Goal: Transaction & Acquisition: Purchase product/service

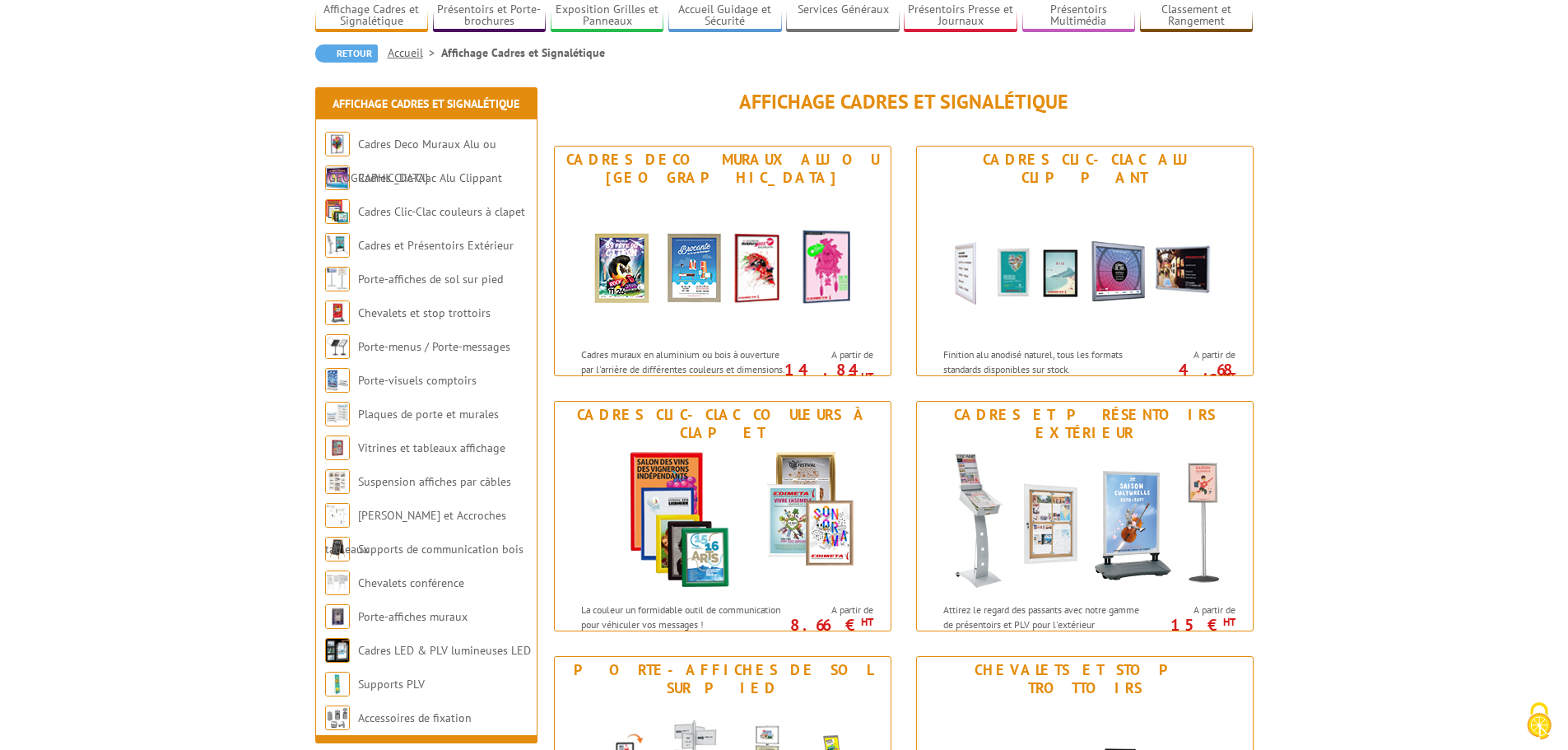
scroll to position [164, 0]
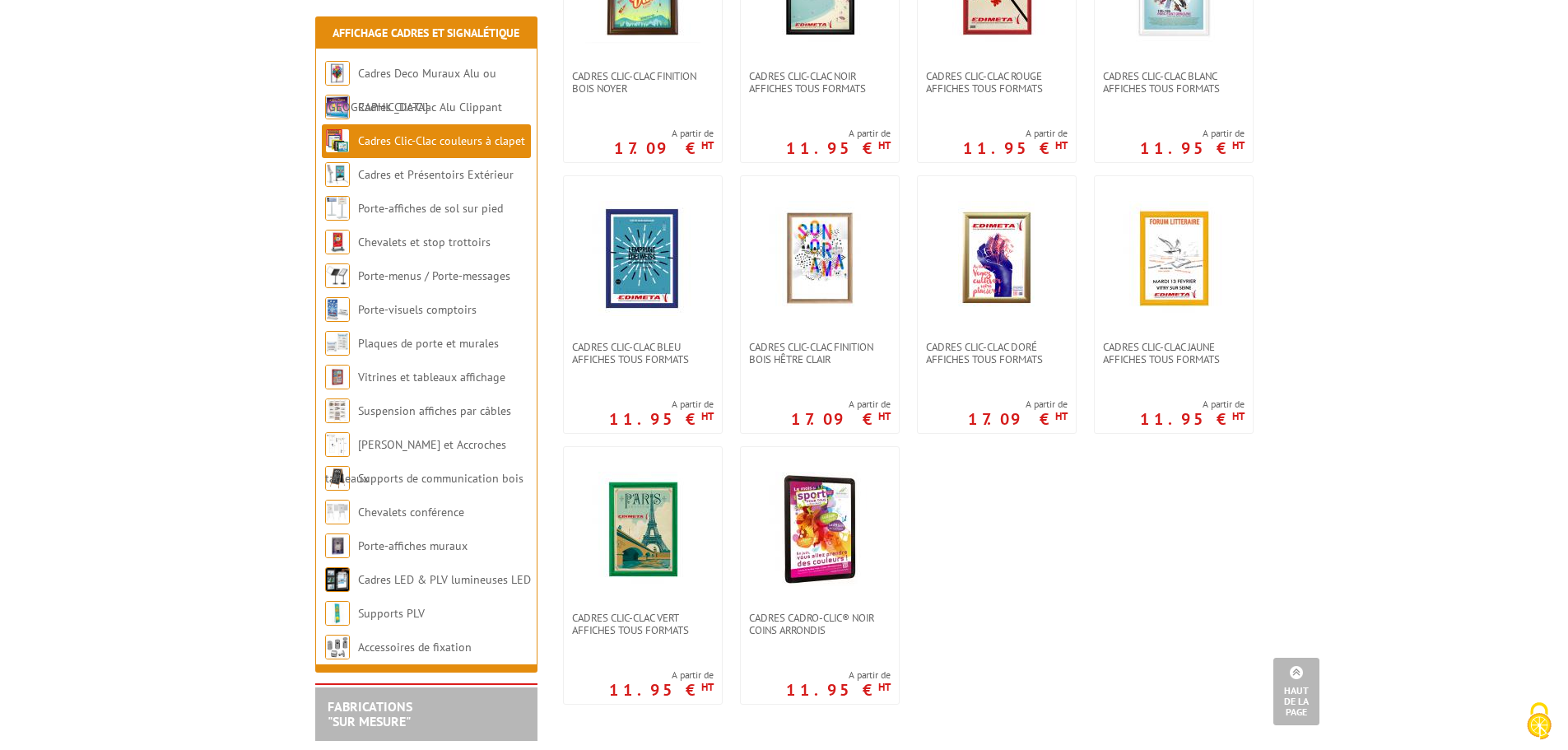
scroll to position [494, 0]
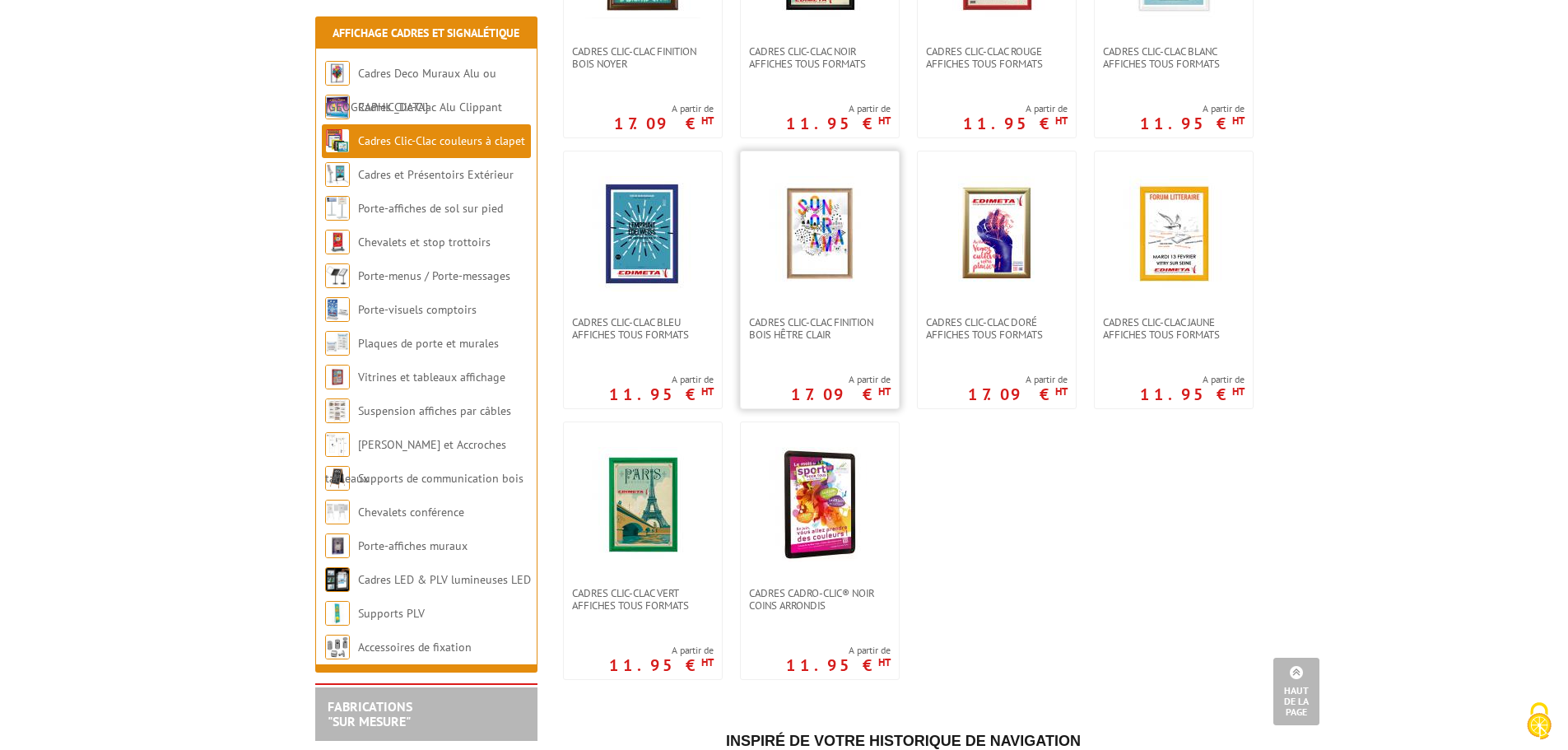
click at [839, 247] on img at bounding box center [820, 234] width 115 height 116
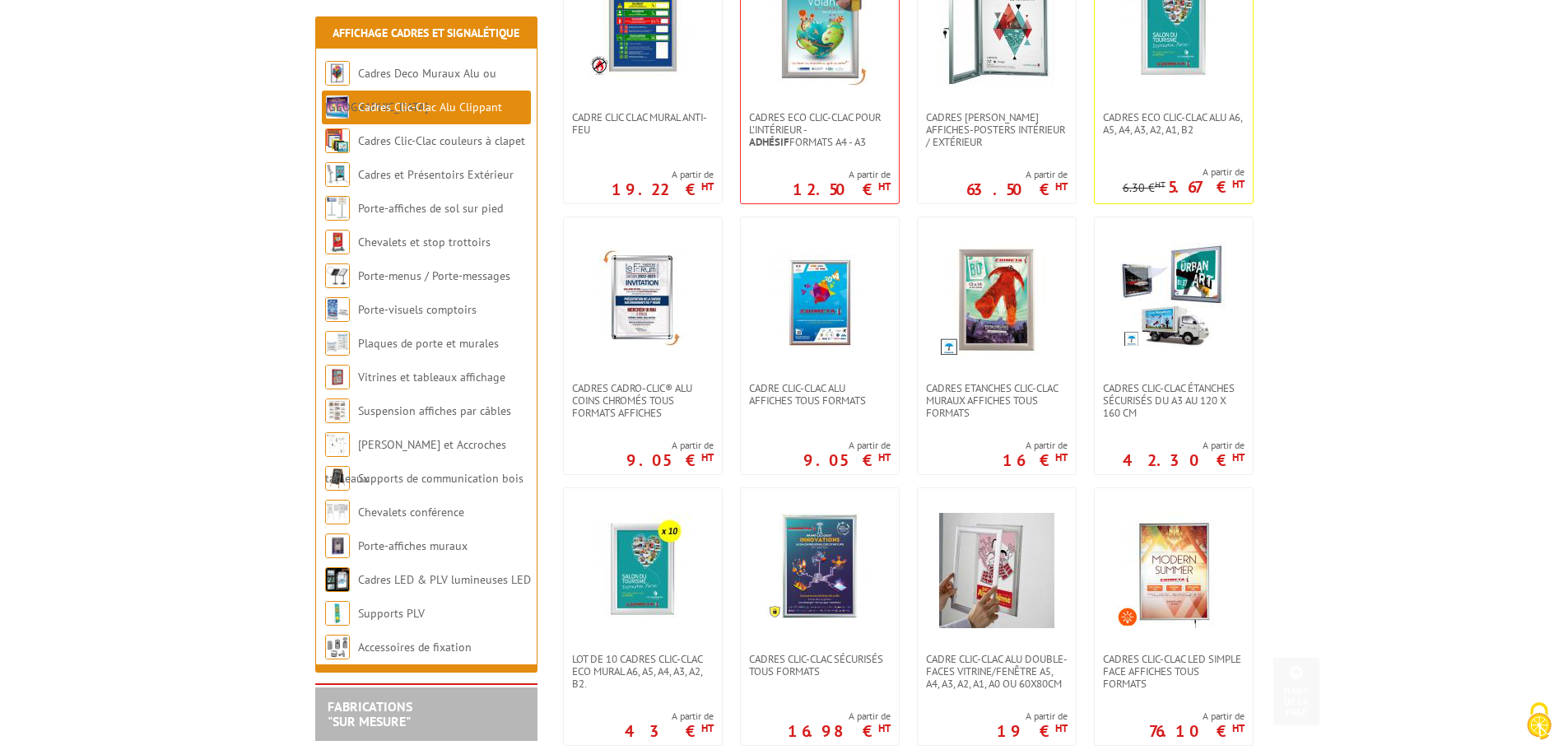
scroll to position [741, 0]
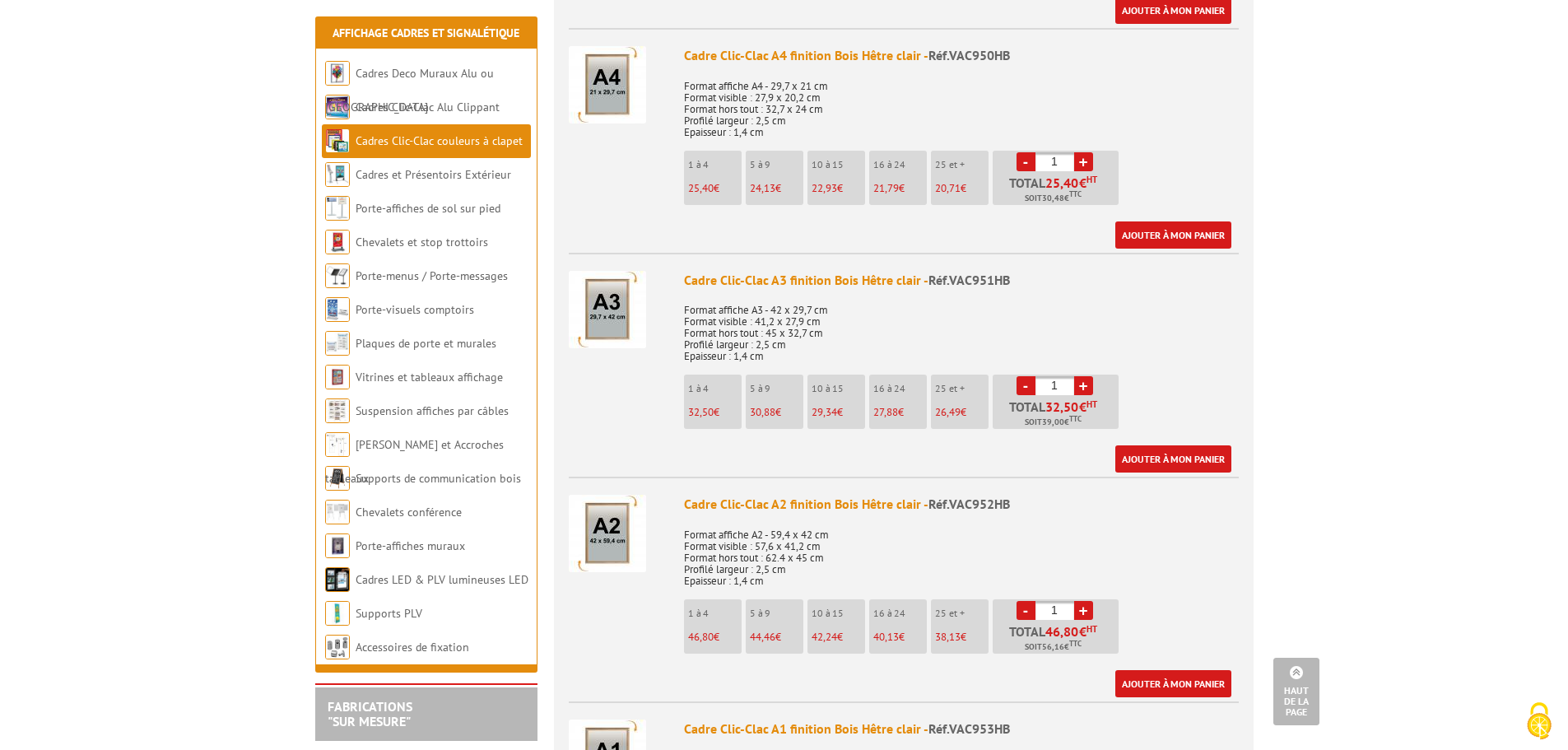
scroll to position [823, 0]
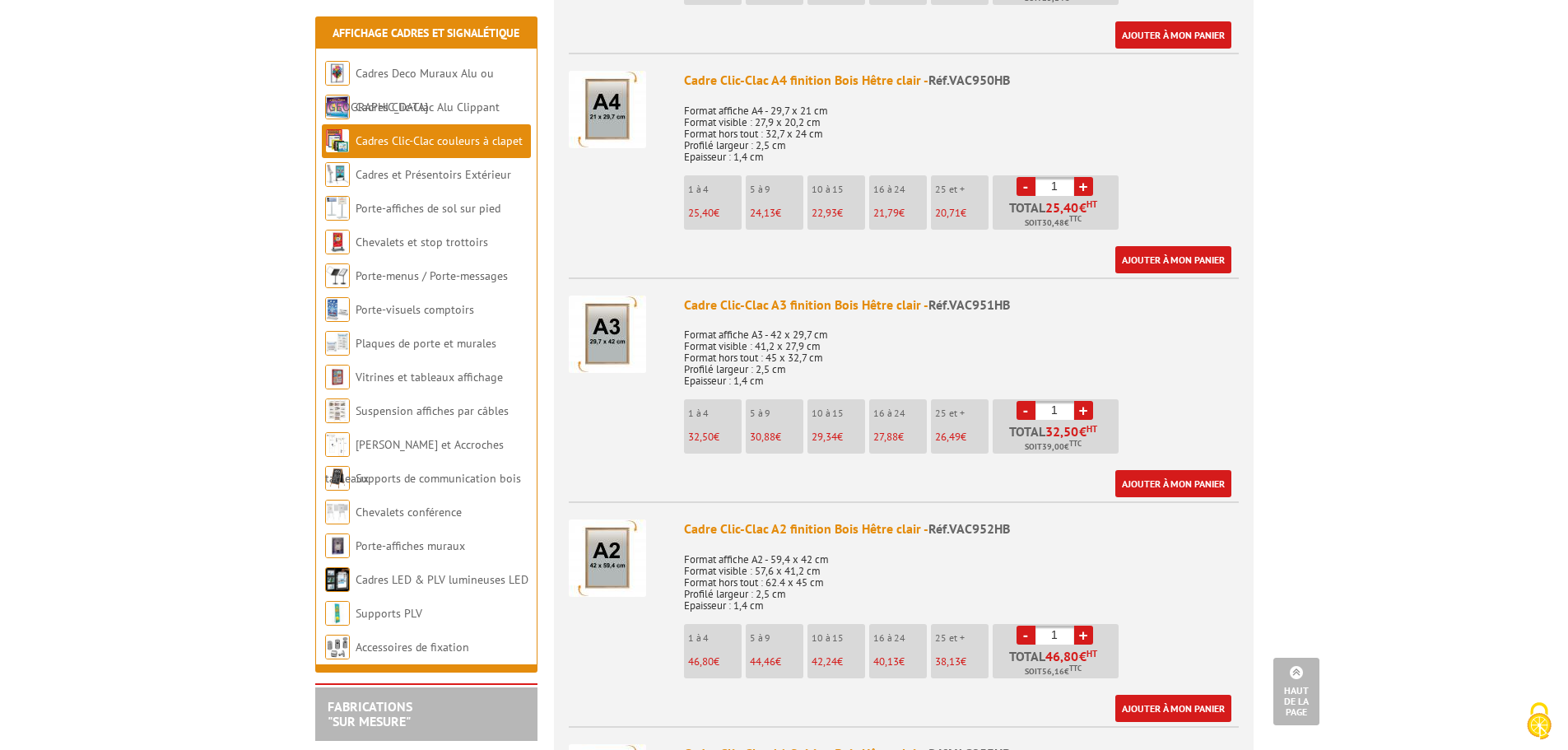
click at [601, 326] on img at bounding box center [607, 334] width 77 height 77
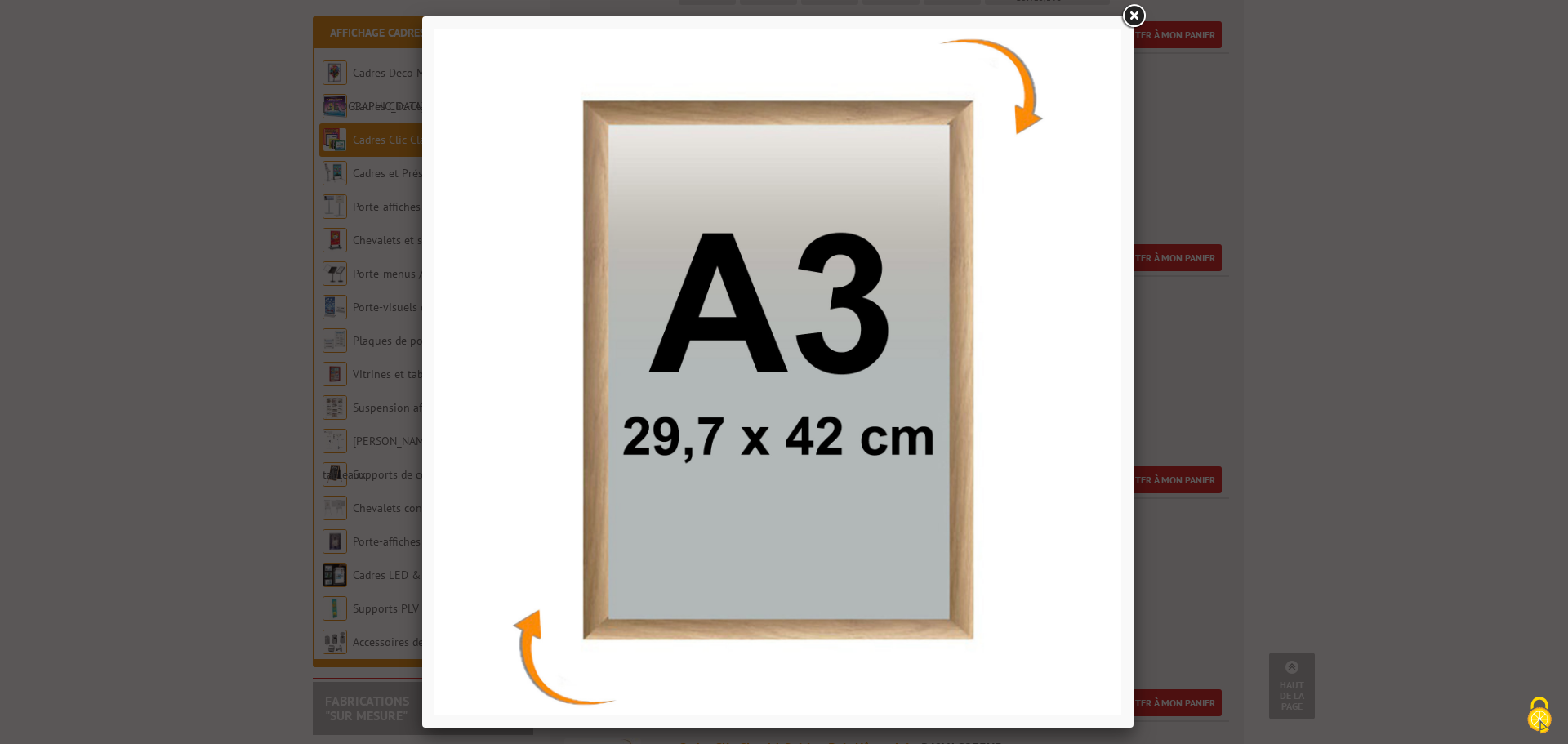
click at [1293, 366] on div at bounding box center [784, 372] width 1568 height 744
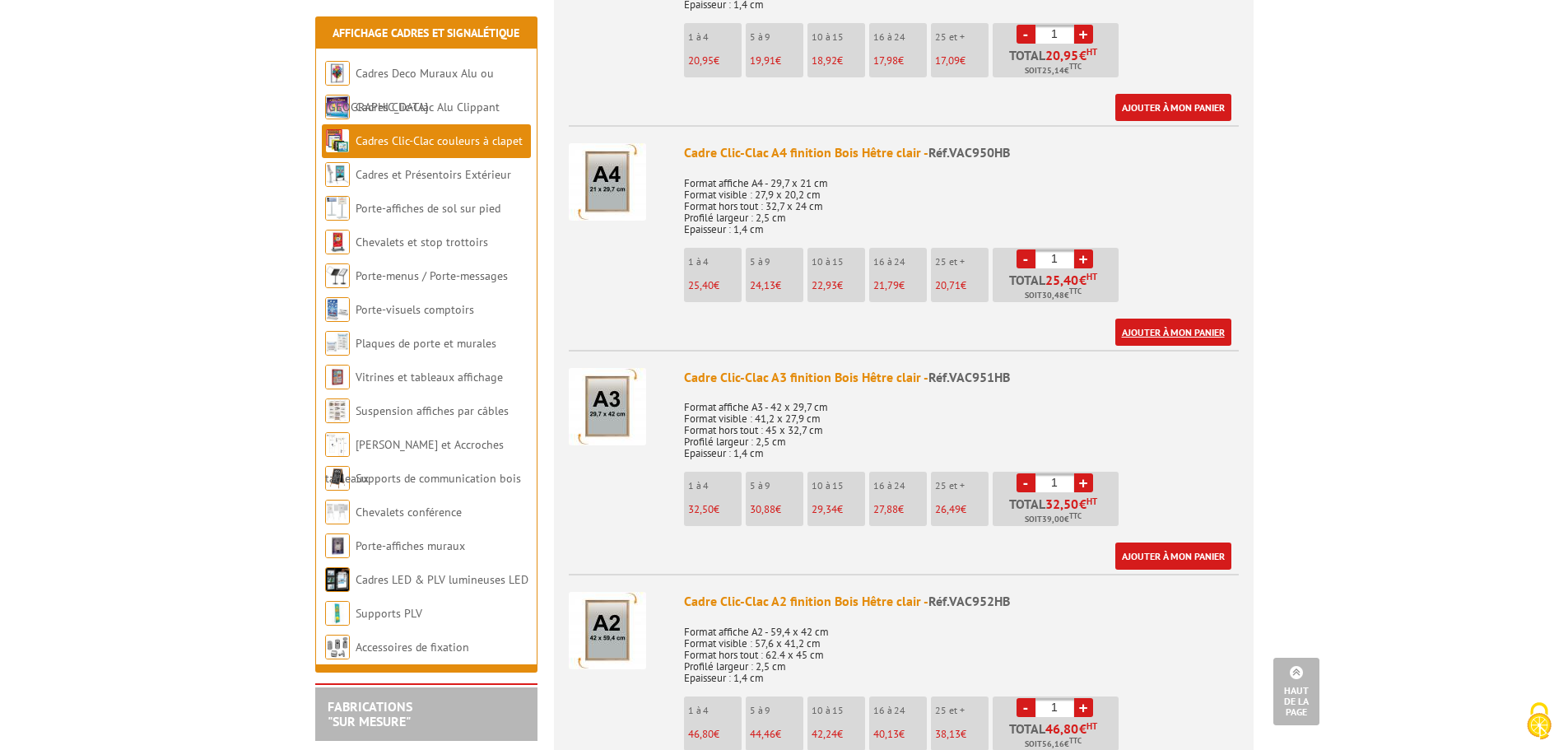
scroll to position [741, 0]
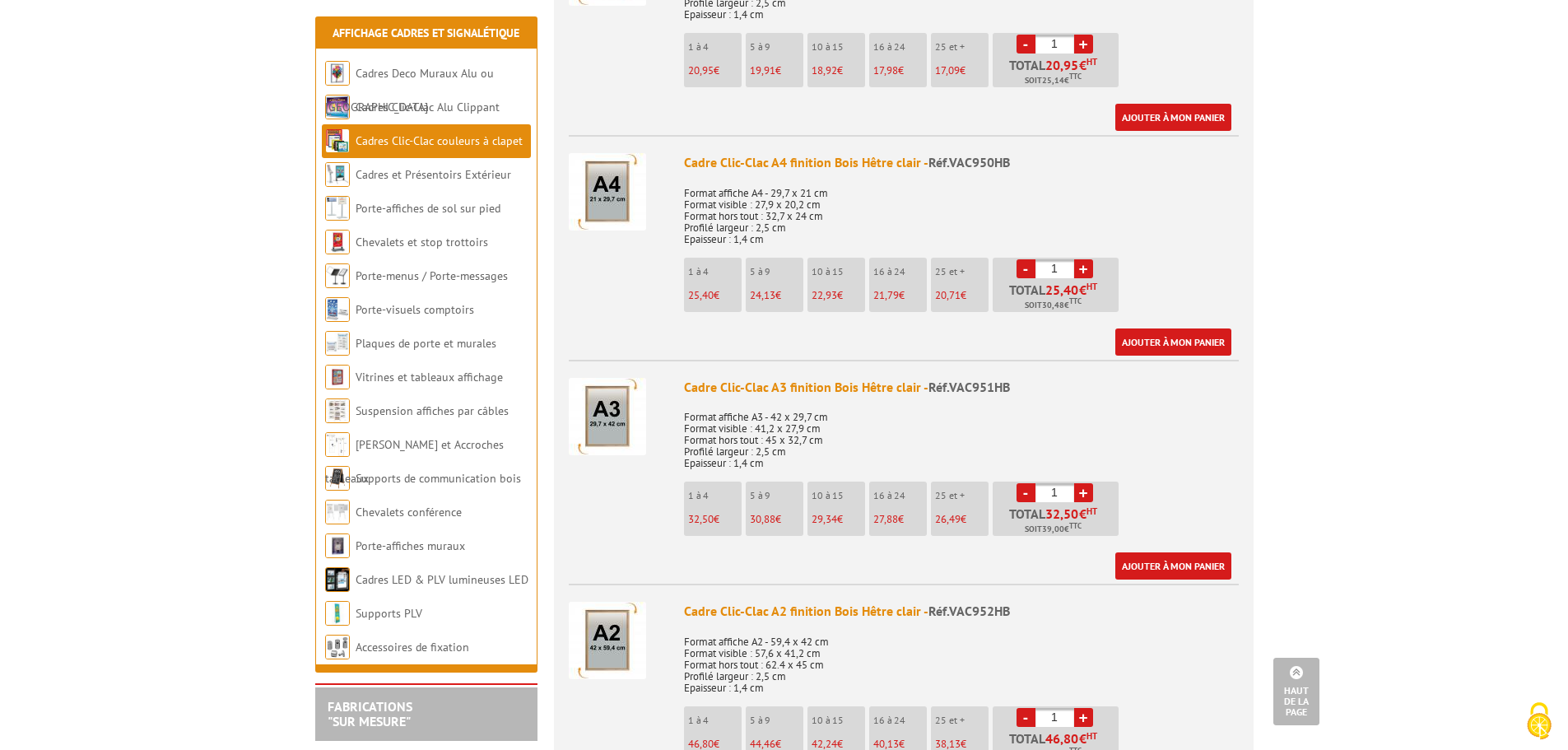
click at [1080, 497] on link "+" at bounding box center [1084, 492] width 19 height 19
type input "2"
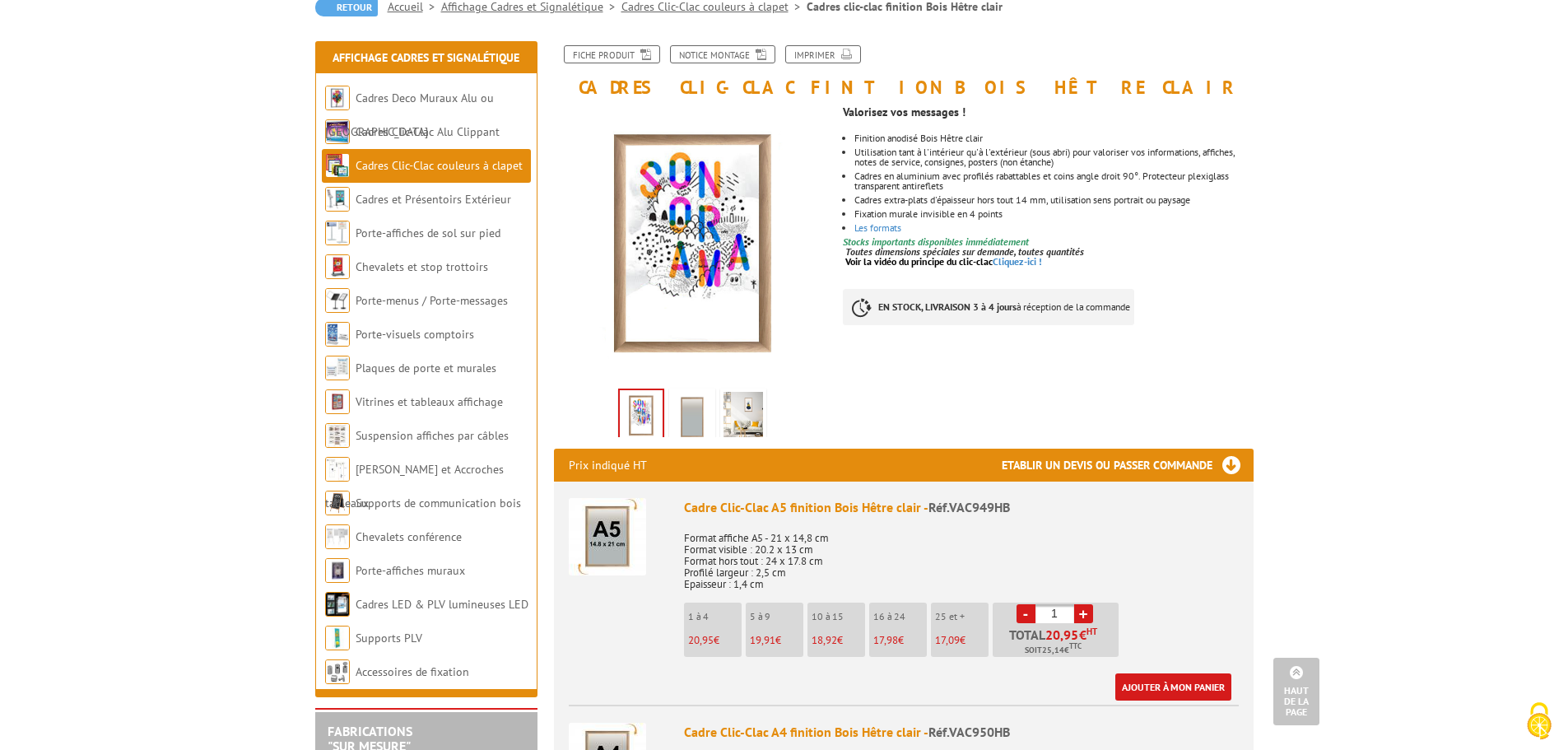
scroll to position [164, 0]
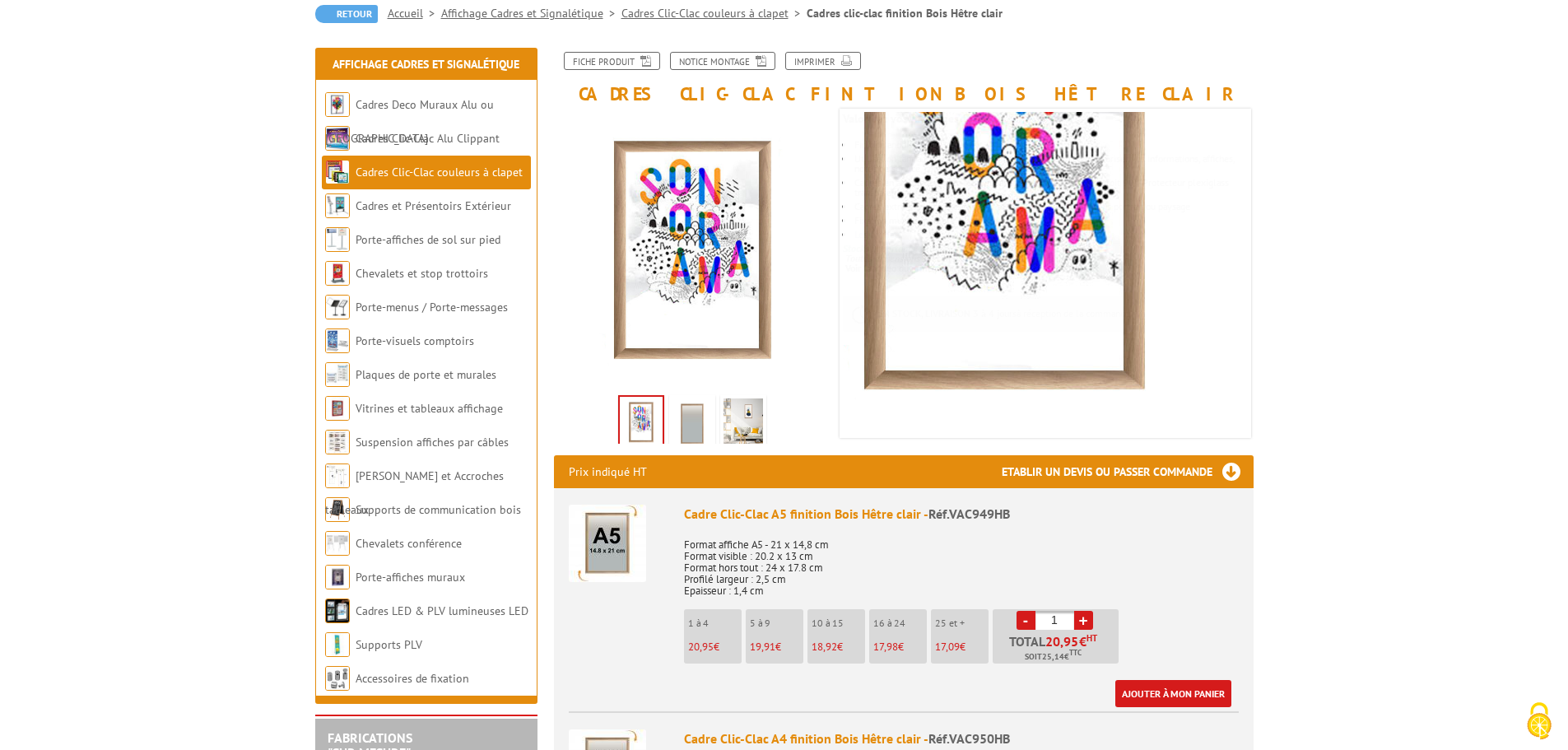
click at [698, 433] on img at bounding box center [692, 424] width 39 height 51
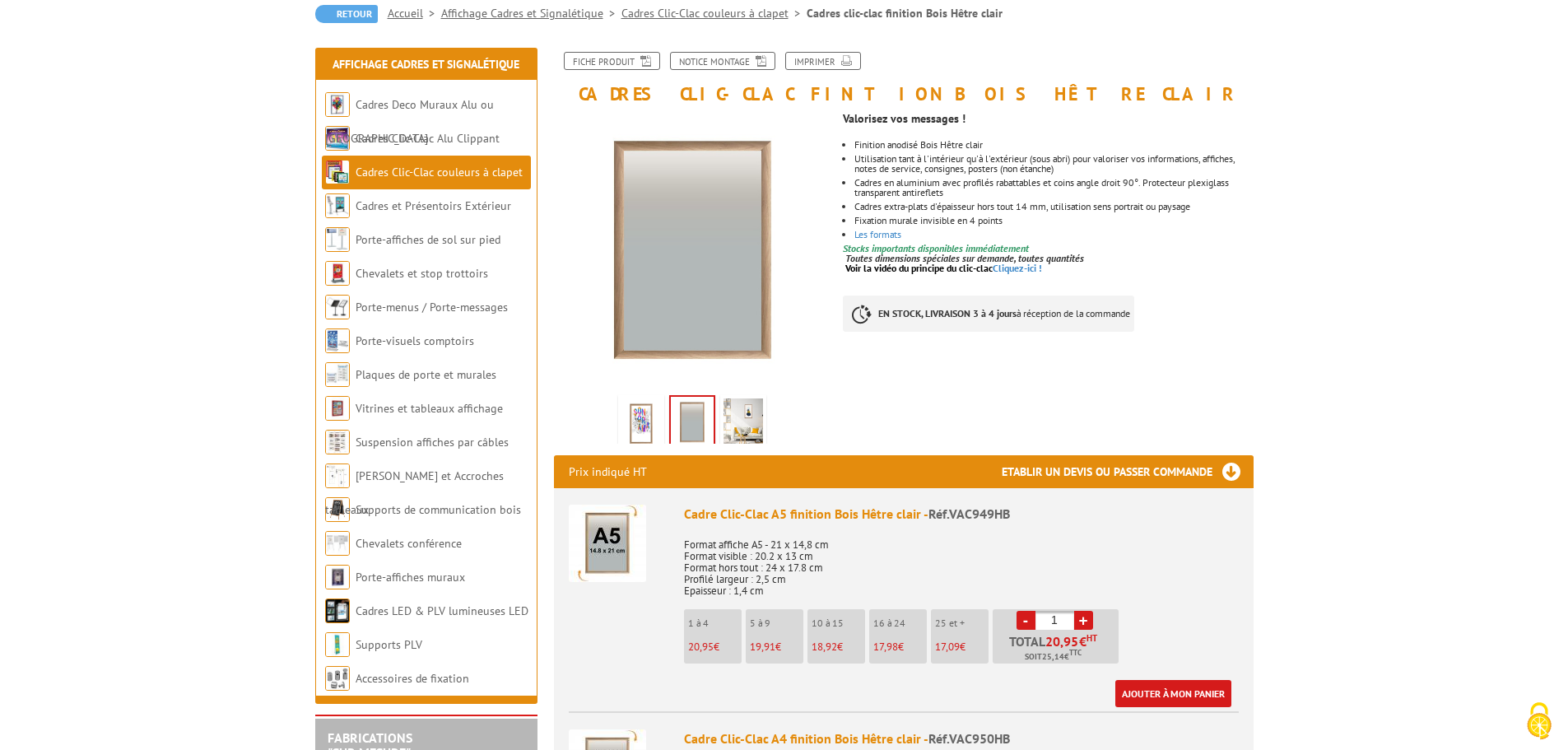
click at [739, 428] on img at bounding box center [743, 424] width 39 height 51
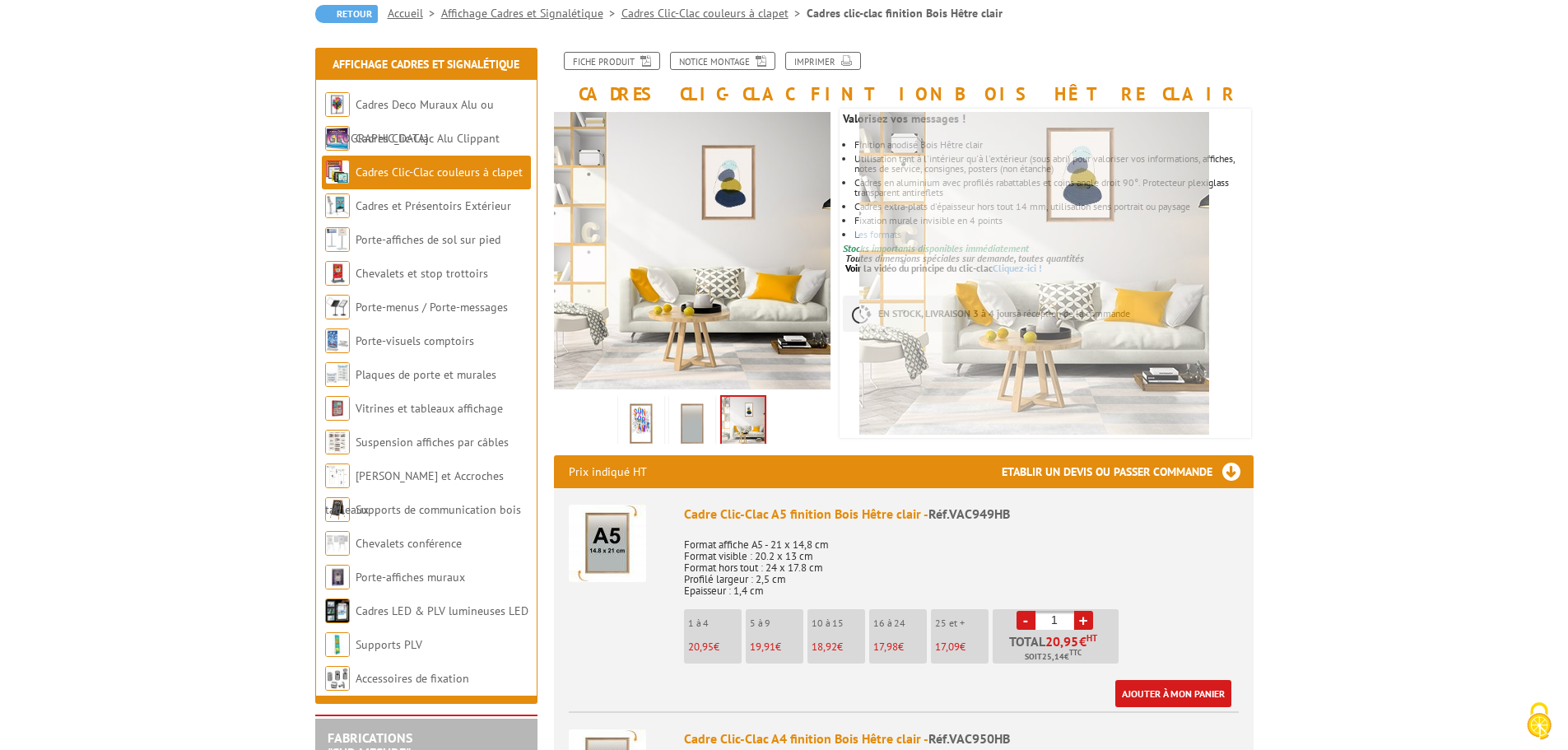
click at [703, 436] on img at bounding box center [692, 424] width 39 height 51
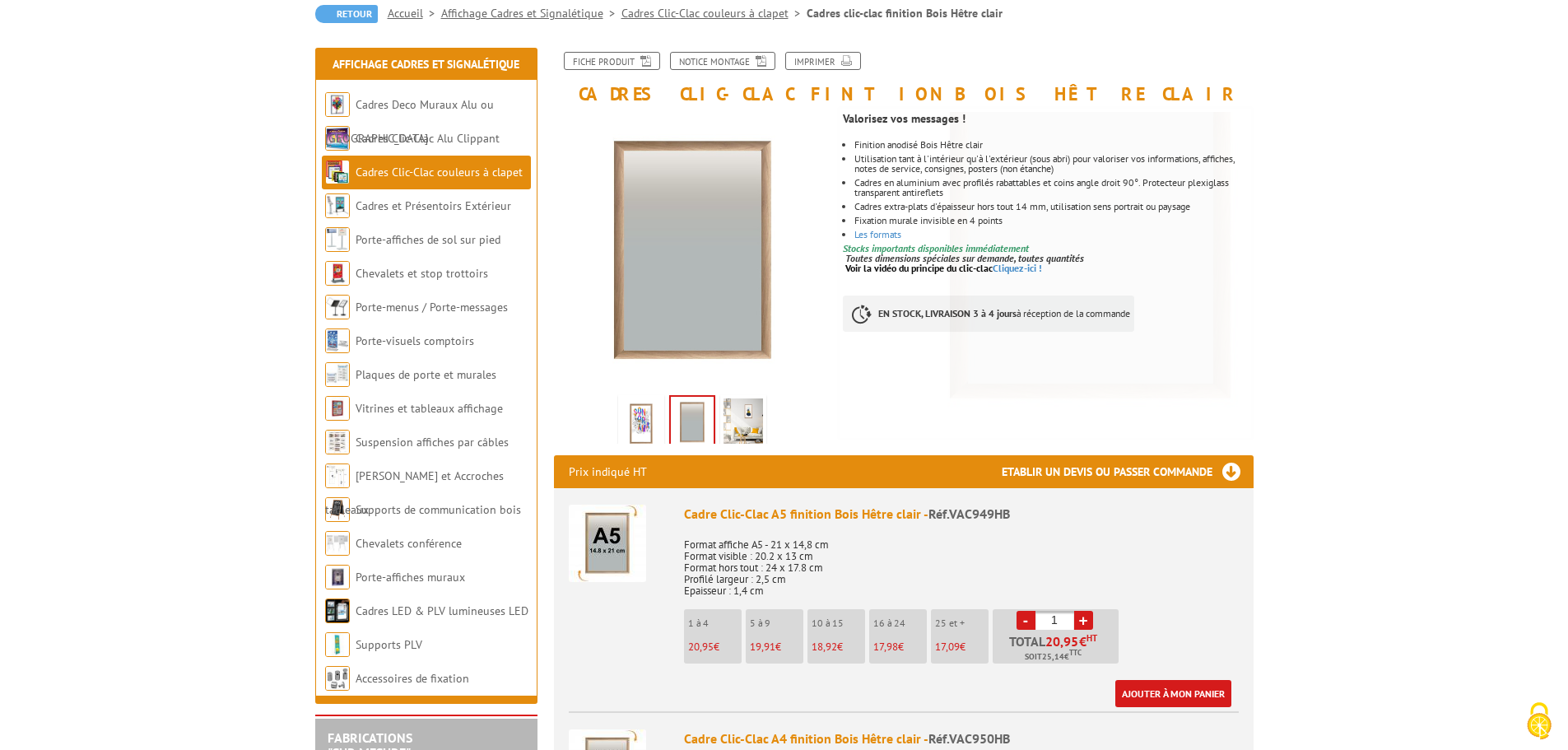
click at [639, 419] on img at bounding box center [641, 424] width 39 height 51
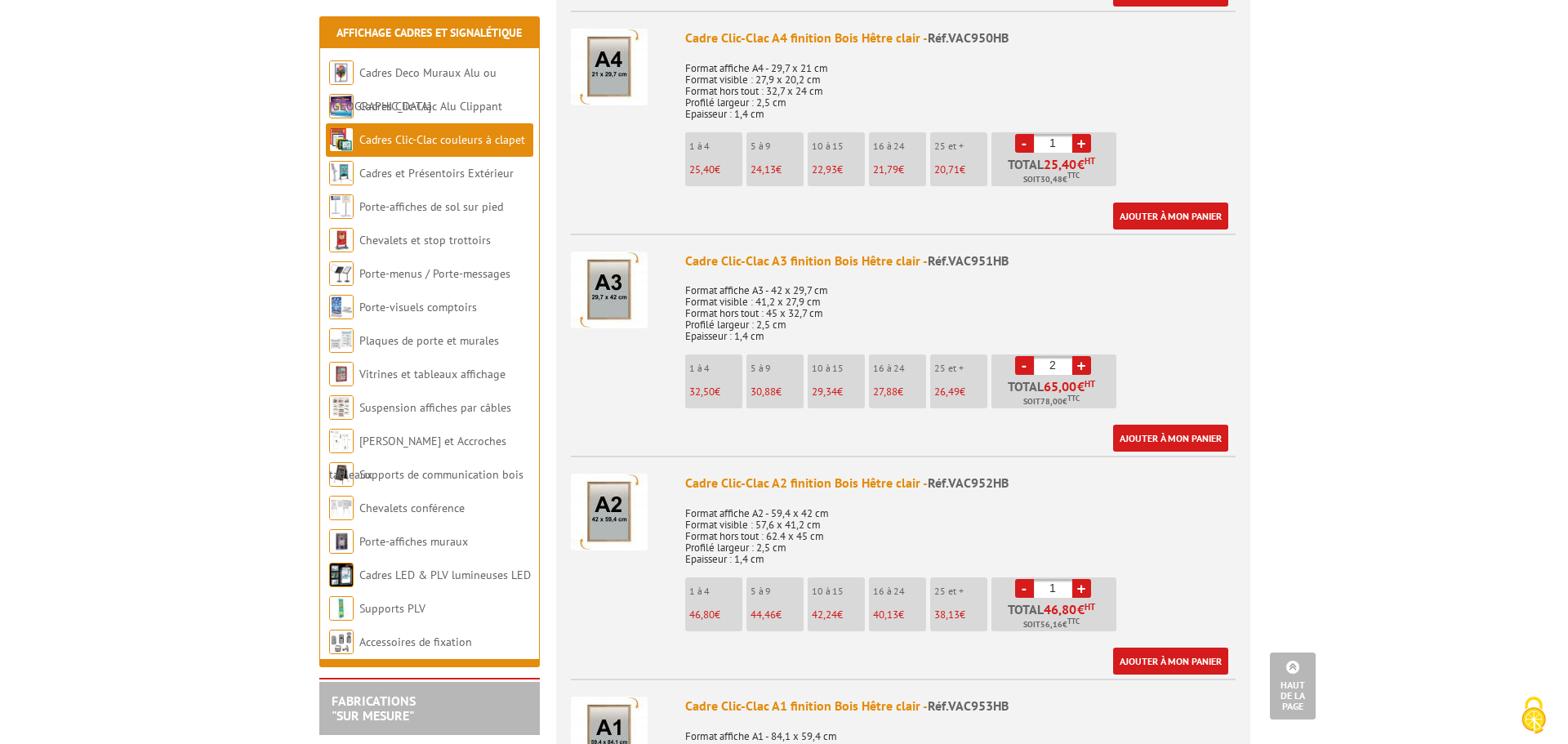
scroll to position [898, 0]
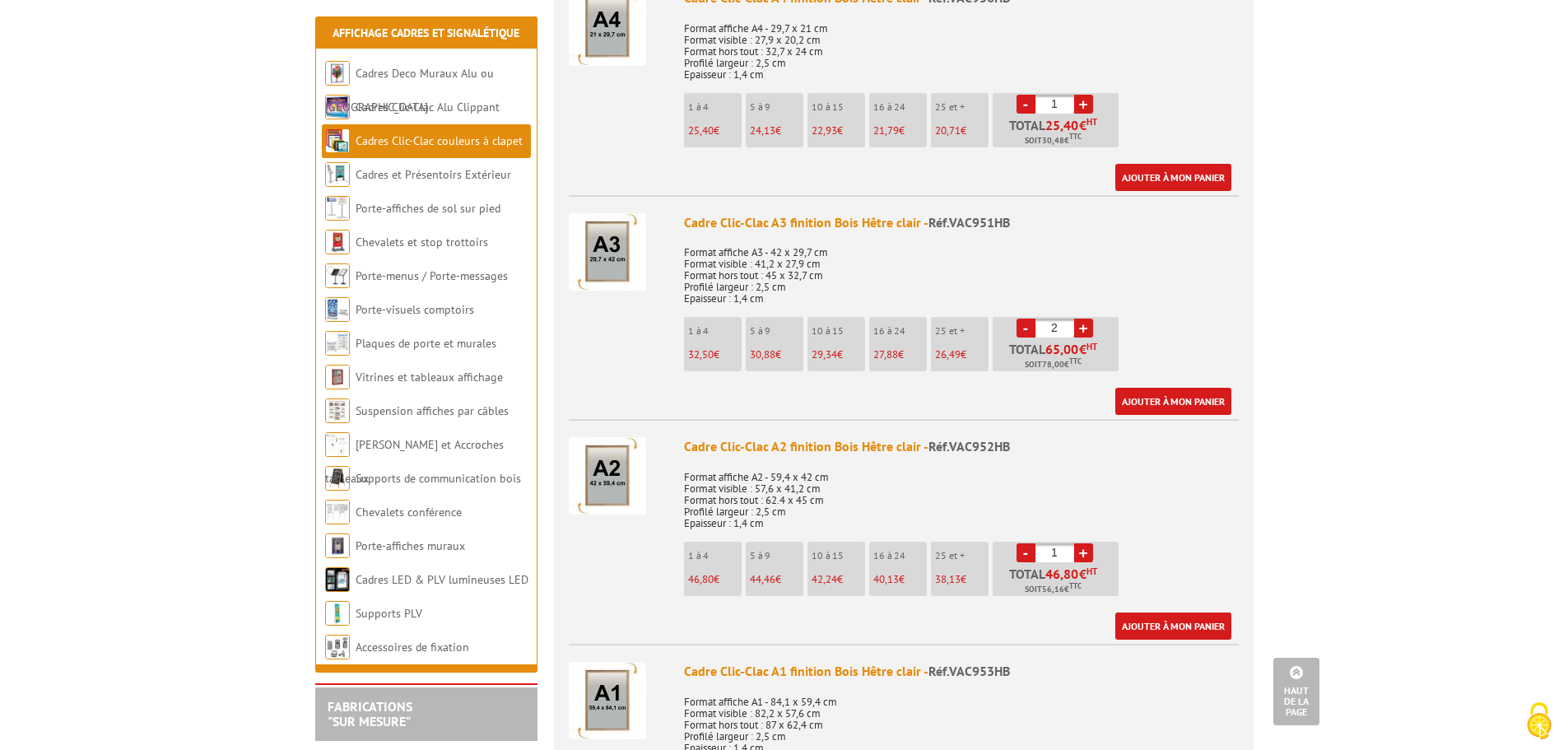
click at [598, 260] on img at bounding box center [607, 252] width 77 height 77
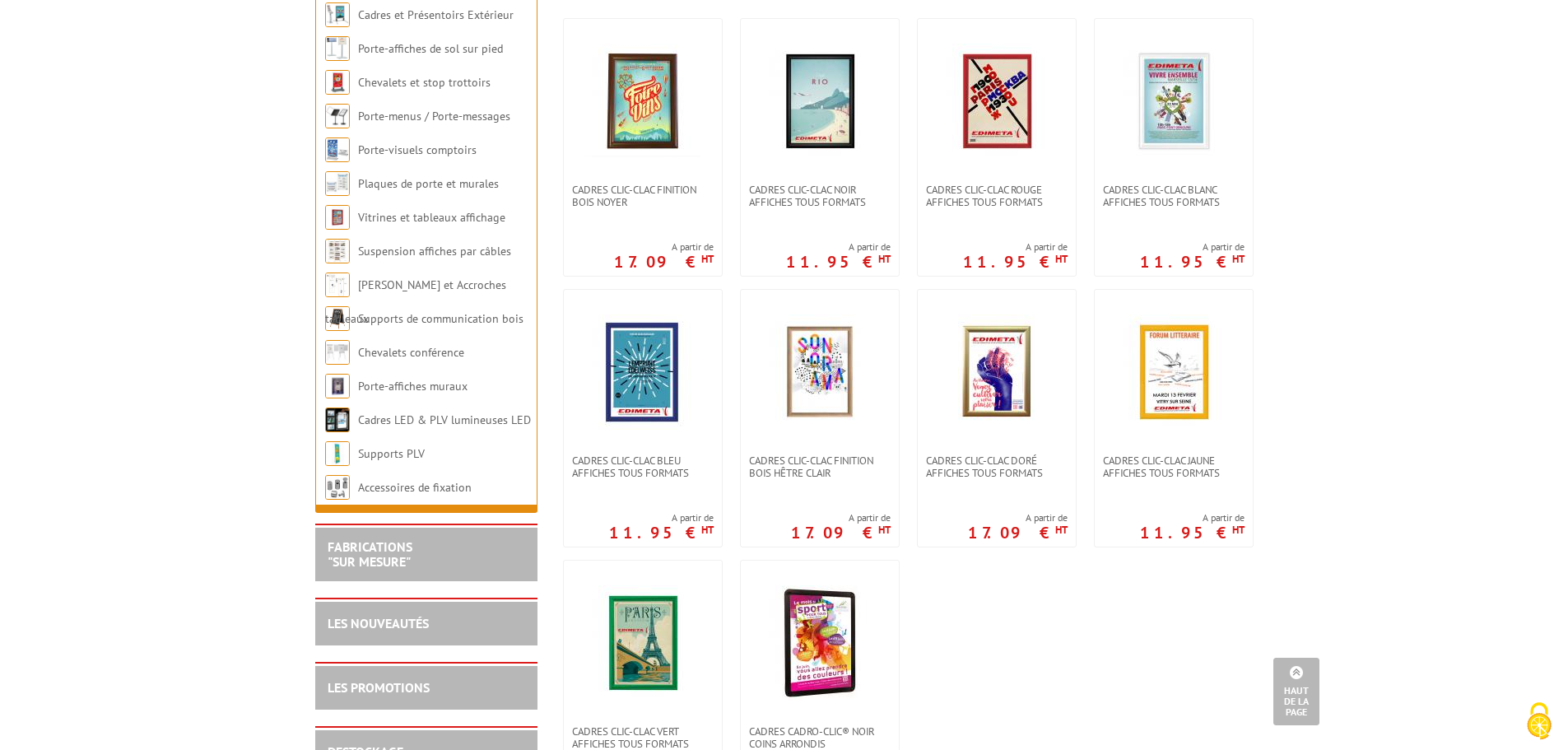
scroll to position [329, 0]
